Goal: Communication & Community: Answer question/provide support

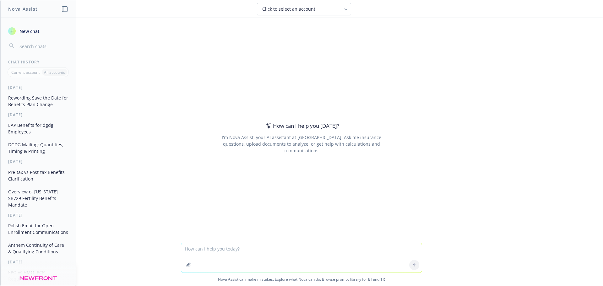
click at [286, 253] on textarea at bounding box center [301, 257] width 240 height 29
drag, startPoint x: 276, startPoint y: 256, endPoint x: 275, endPoint y: 249, distance: 7.8
click at [276, 254] on textarea at bounding box center [301, 257] width 240 height 29
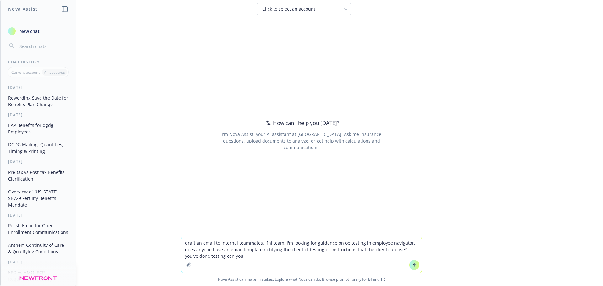
click at [283, 256] on textarea "draft an email to internal teammates. [hi team, i'm looking for guidance on oe …" at bounding box center [301, 254] width 240 height 35
type textarea "draft an email to internal teammates. [hi team, i'm looking for guidance on oe …"
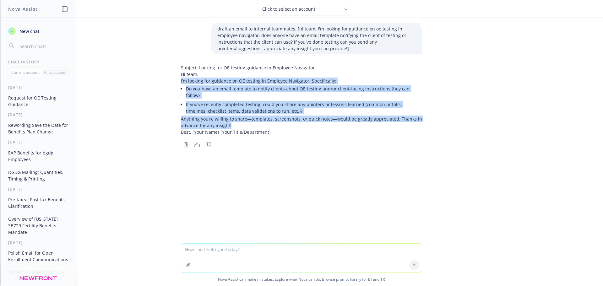
drag, startPoint x: 177, startPoint y: 82, endPoint x: 236, endPoint y: 119, distance: 70.4
click at [236, 119] on div "Subject: Looking for OE testing guidance in Employee Navigator Hi team, I’m loo…" at bounding box center [301, 105] width 251 height 87
copy div "I’m looking for guidance on OE testing in Employee Navigator. Specifically: Do …"
